Goal: Information Seeking & Learning: Find specific fact

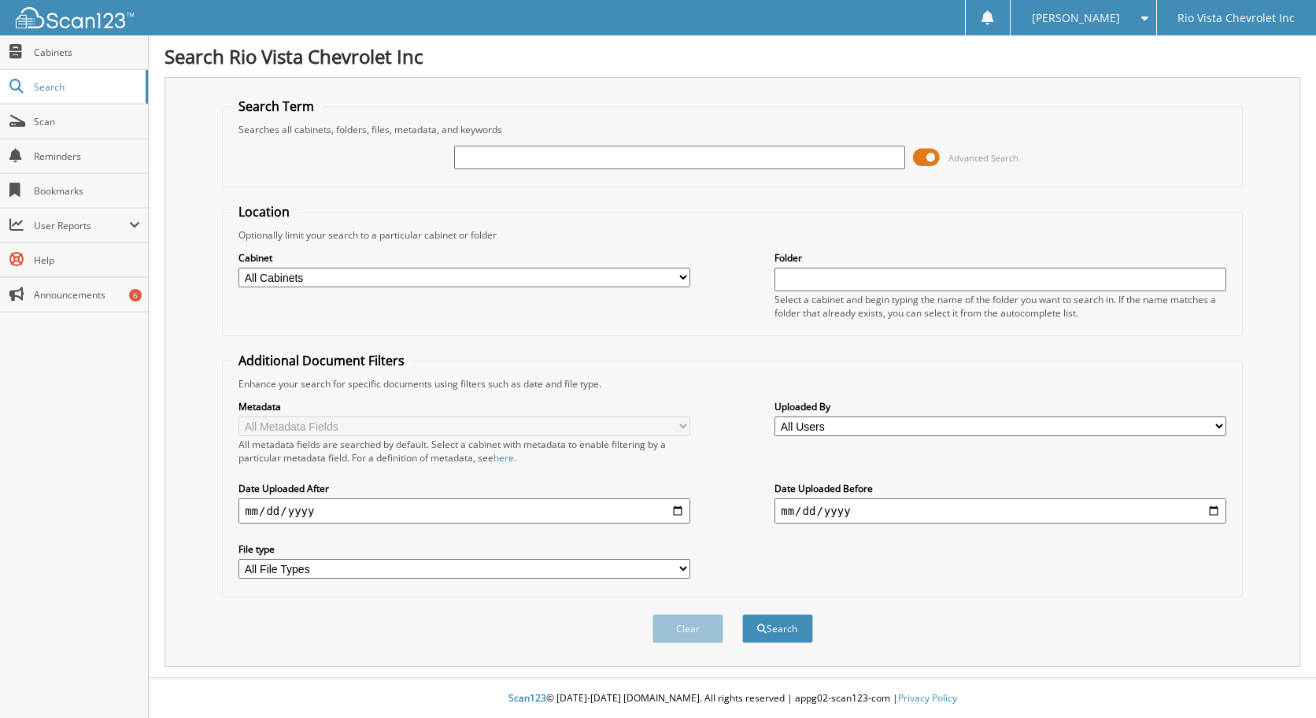
paste input "10669P"
type input "10669P"
click at [742, 614] on button "Search" at bounding box center [777, 628] width 71 height 29
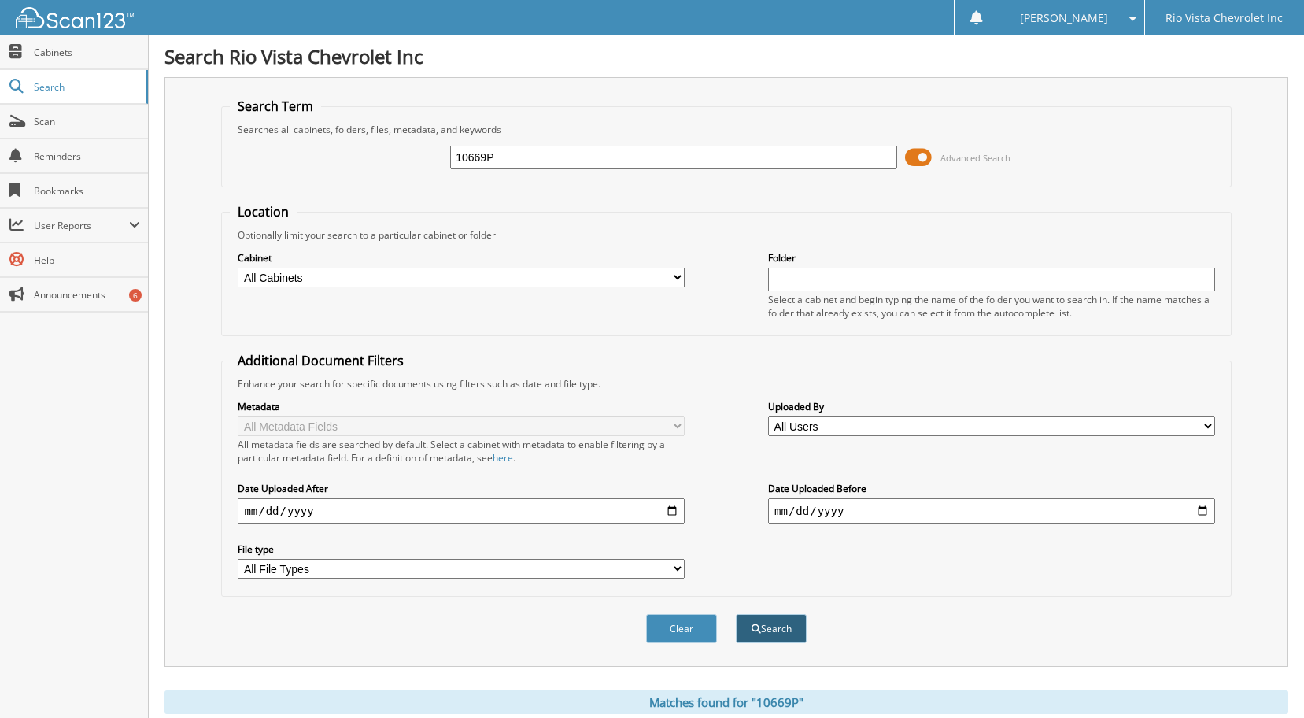
click at [785, 634] on button "Search" at bounding box center [771, 628] width 71 height 29
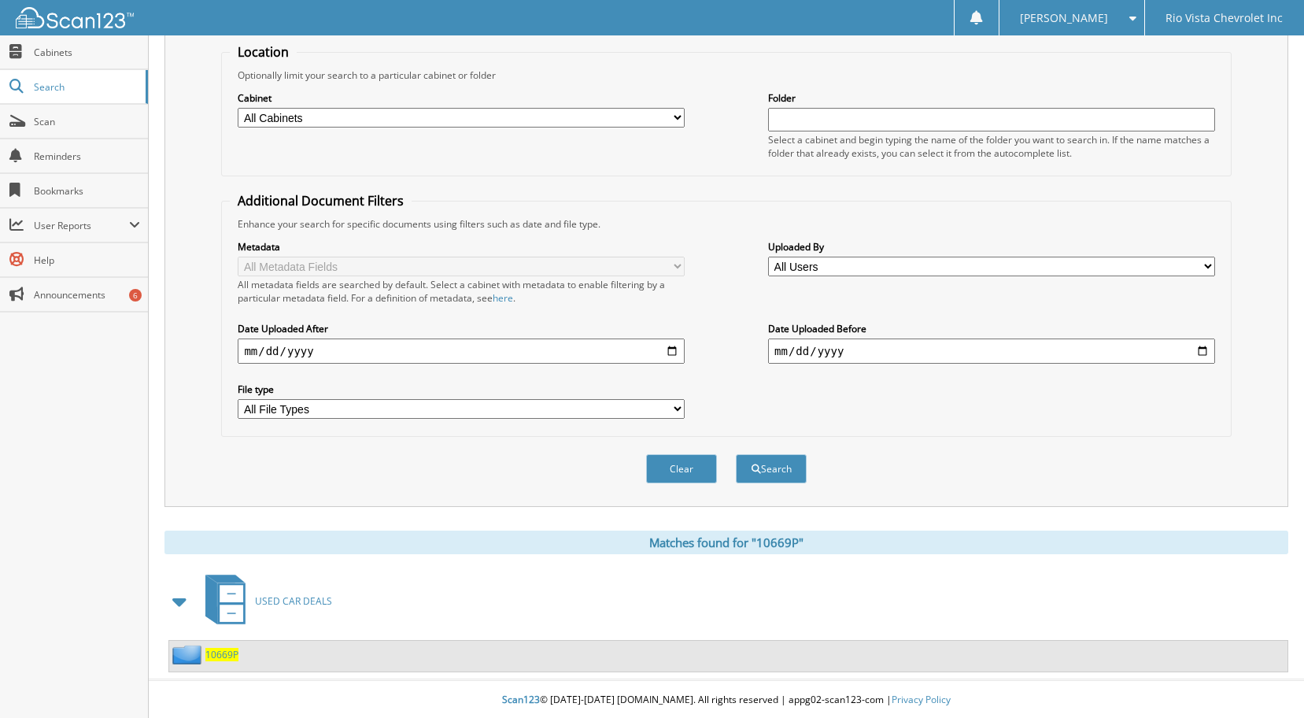
scroll to position [162, 0]
click at [224, 653] on span "10669P" at bounding box center [221, 652] width 33 height 13
